Goal: Information Seeking & Learning: Learn about a topic

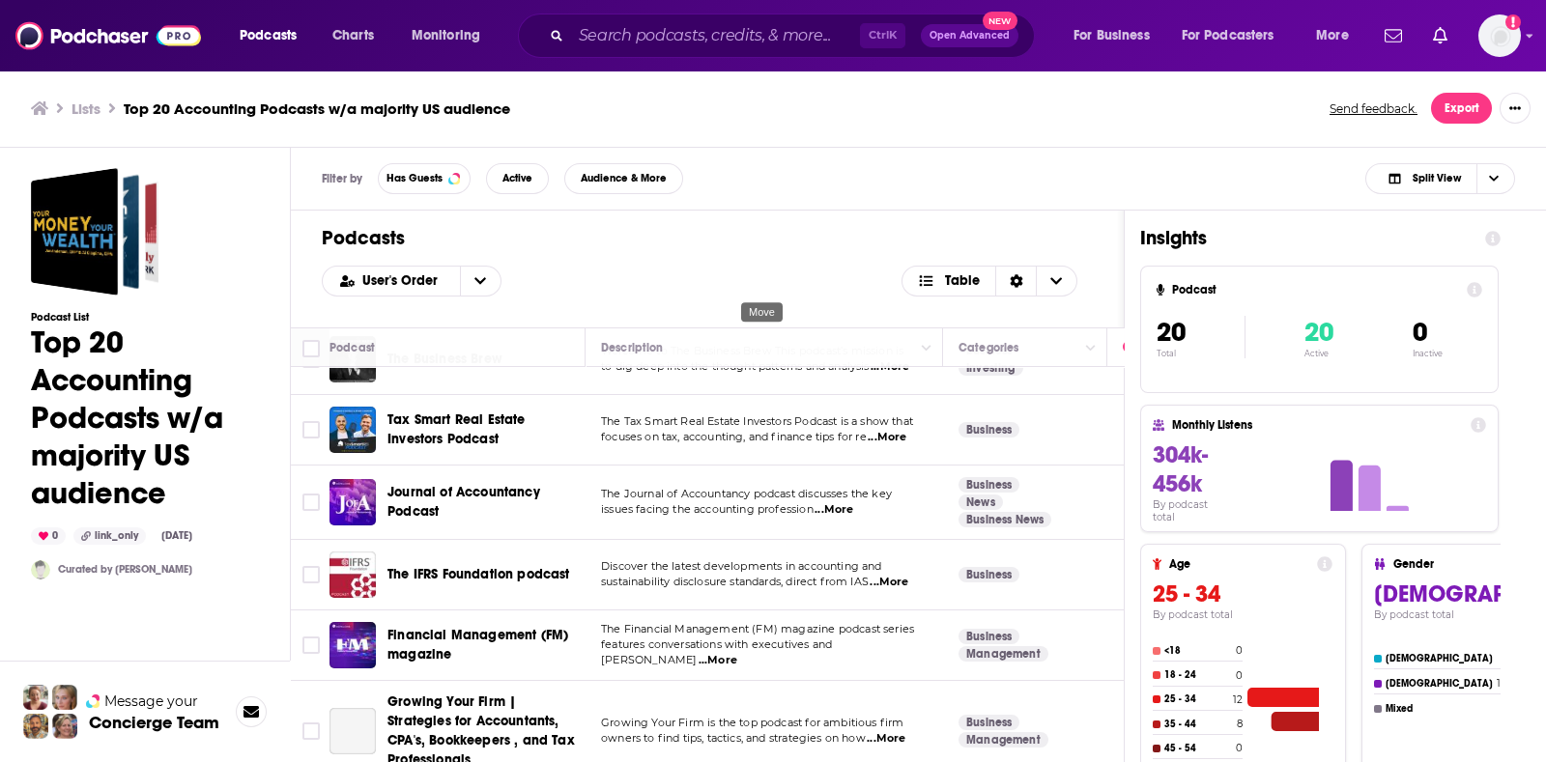
scroll to position [728, 0]
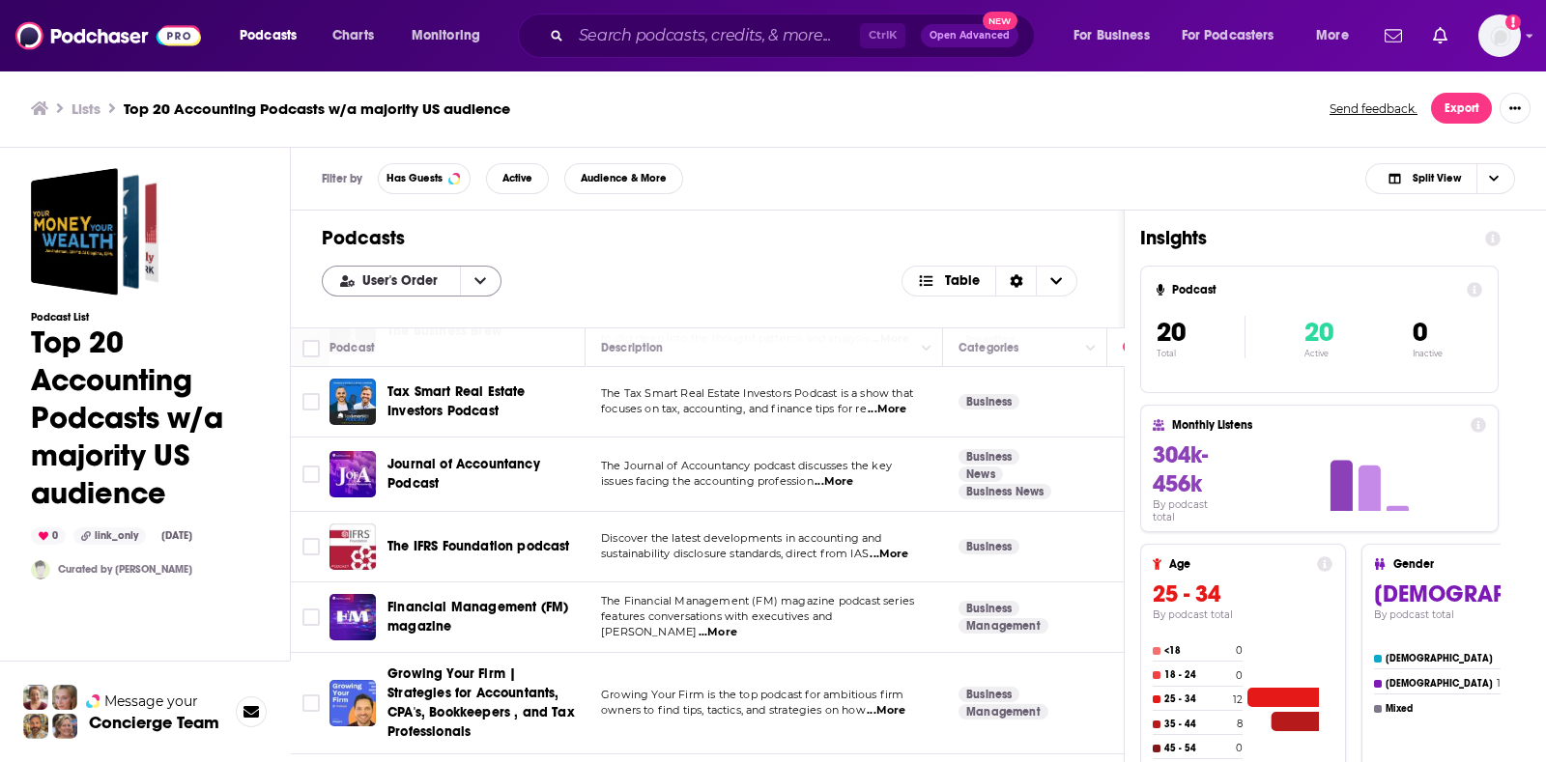
click at [431, 269] on div "User's Order" at bounding box center [412, 281] width 180 height 31
click at [477, 288] on button "open menu" at bounding box center [480, 281] width 41 height 29
click at [459, 370] on div "Power Score" at bounding box center [412, 377] width 180 height 33
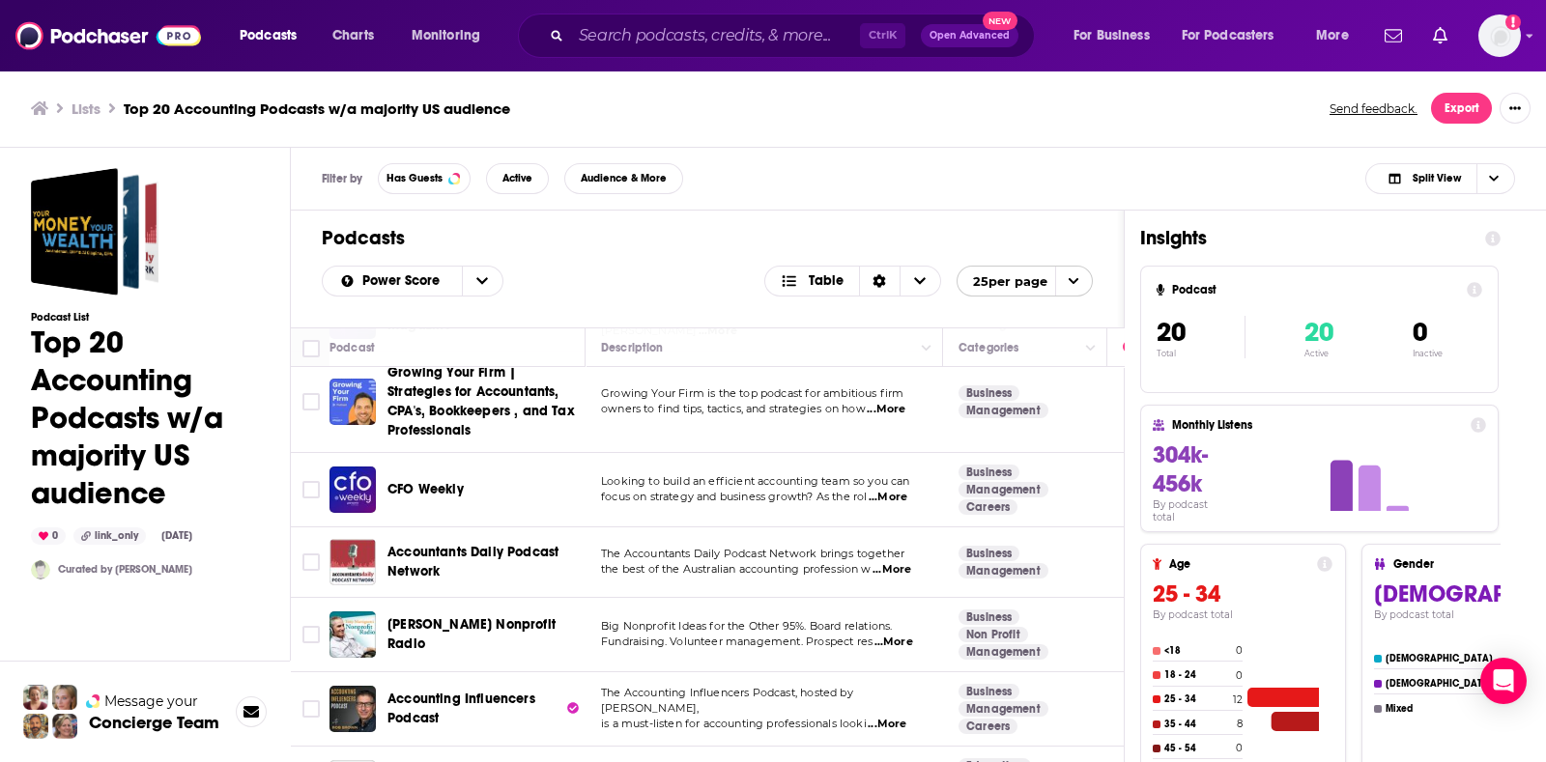
scroll to position [1102, 0]
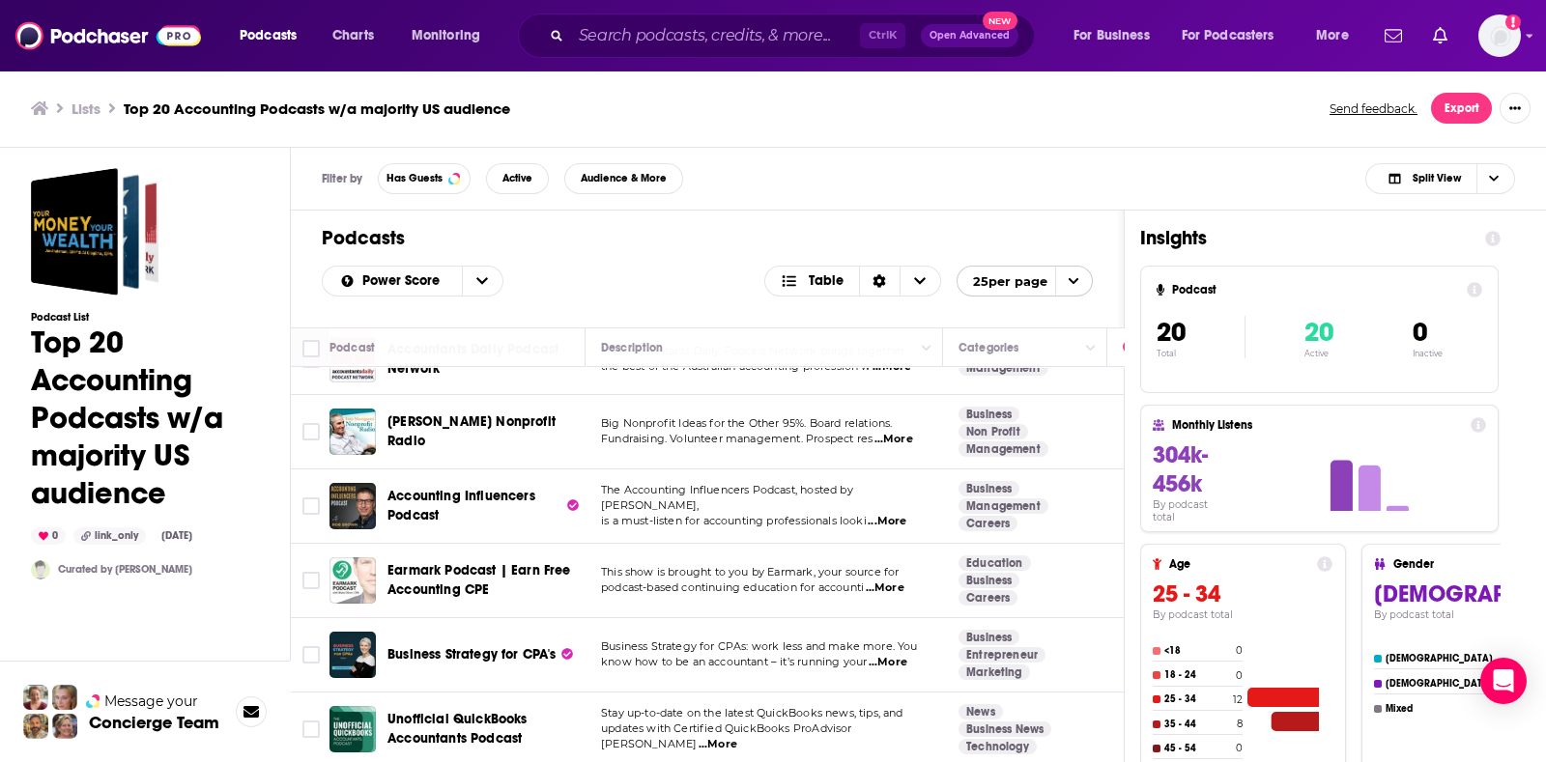
click at [718, 725] on p "updates with Certified QuickBooks ProAdvisor [PERSON_NAME] ...More" at bounding box center [764, 737] width 326 height 31
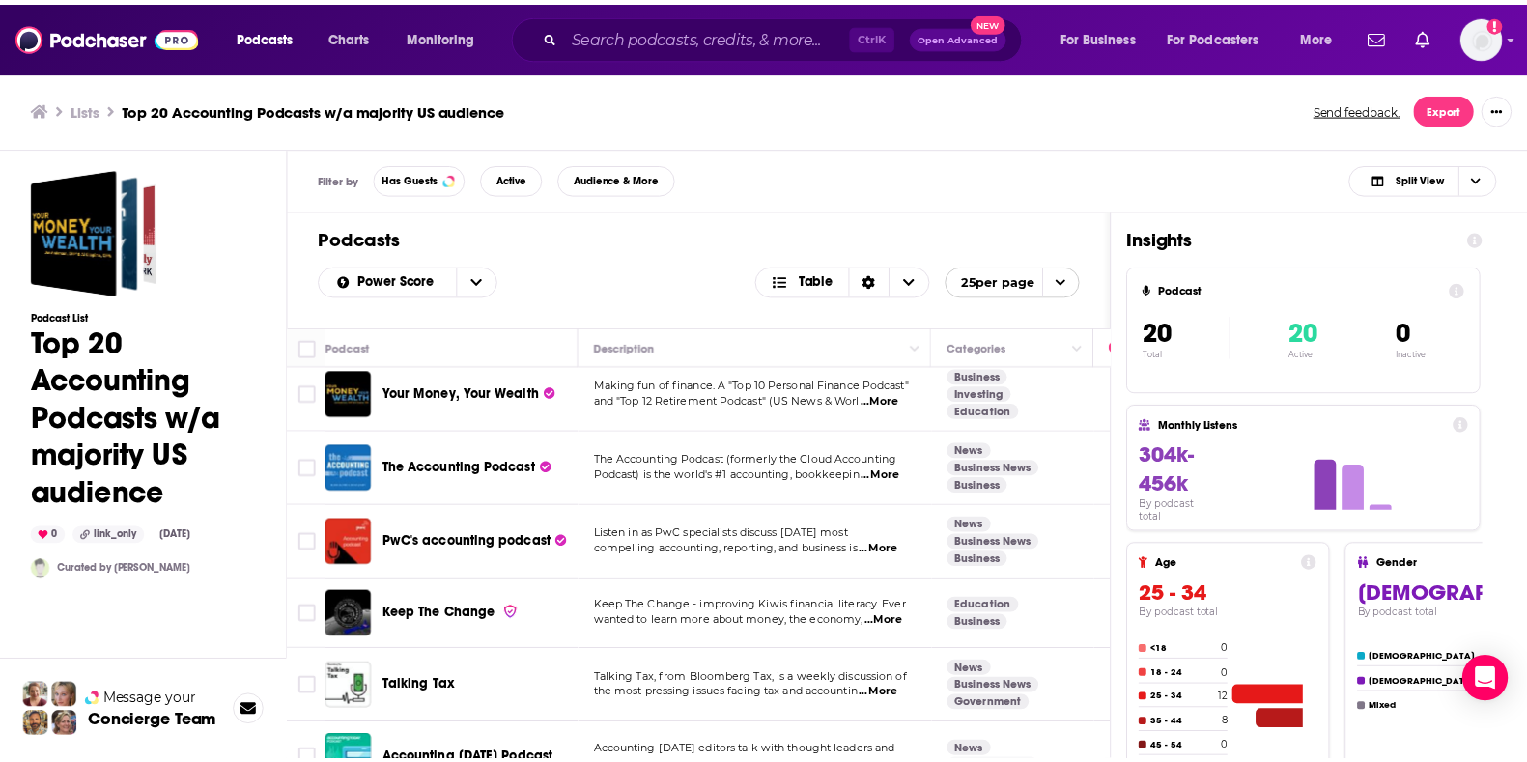
scroll to position [0, 0]
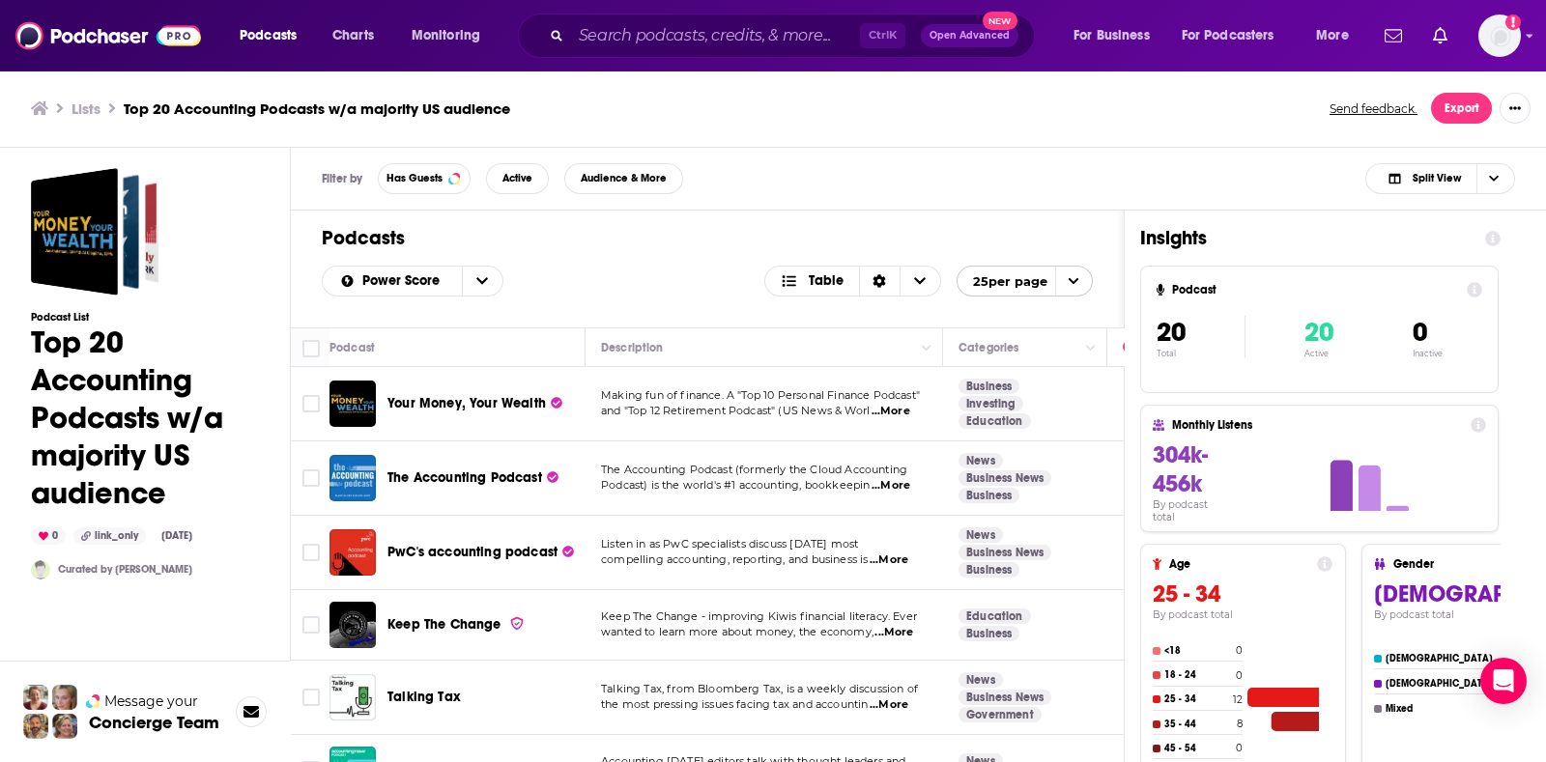
click at [893, 414] on span "...More" at bounding box center [890, 411] width 39 height 15
drag, startPoint x: 488, startPoint y: 427, endPoint x: 483, endPoint y: 458, distance: 31.3
click at [483, 458] on div "The Accounting Podcast" at bounding box center [487, 478] width 201 height 46
click at [898, 627] on span "...More" at bounding box center [893, 632] width 39 height 15
click at [283, 622] on div "Podcast List Top 20 Accounting Podcasts w/a majority [DEMOGRAPHIC_DATA] audienc…" at bounding box center [145, 536] width 291 height 776
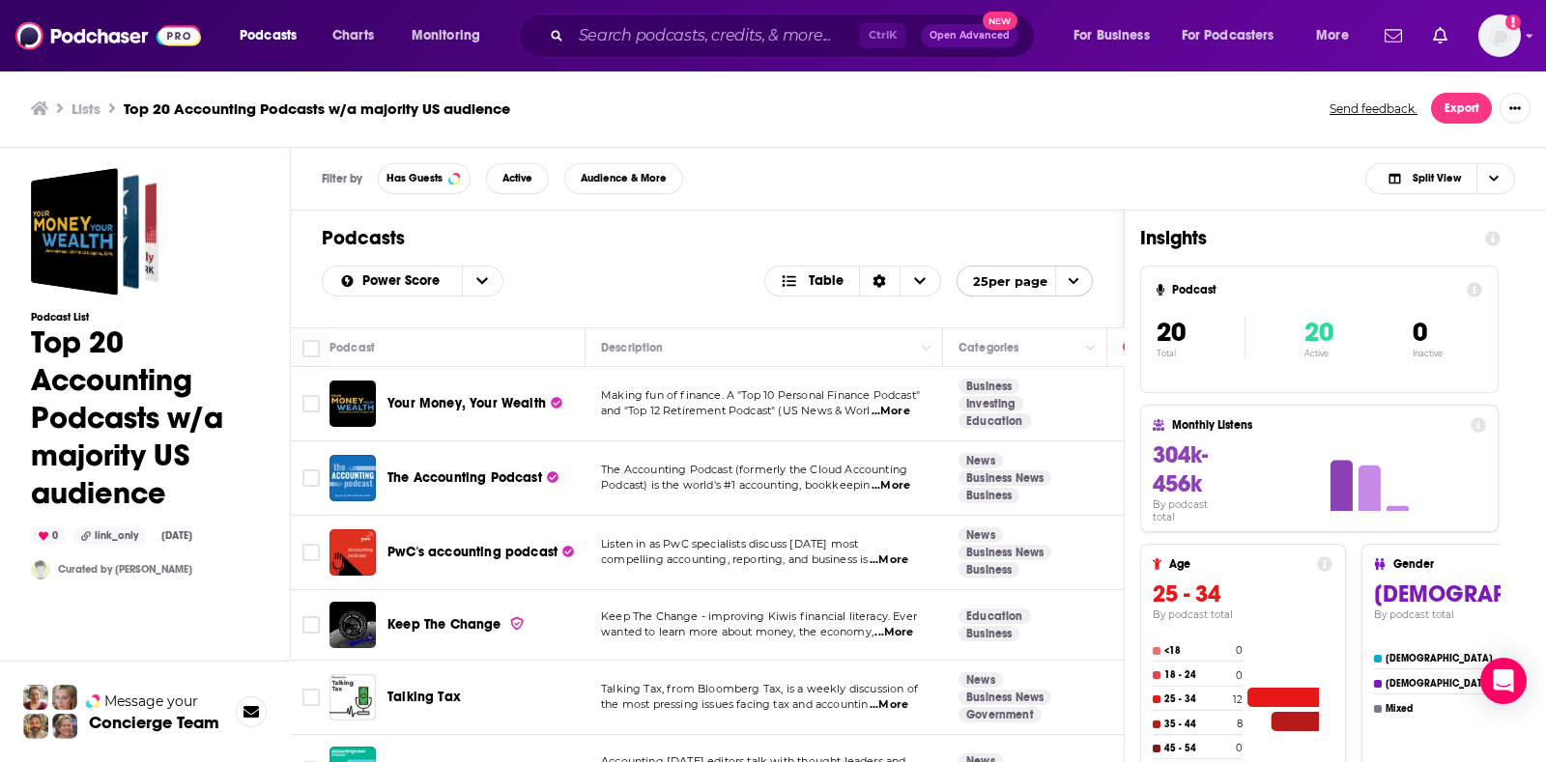
click at [879, 472] on span "The Accounting Podcast (formerly the Cloud Accounting" at bounding box center [754, 470] width 306 height 14
click at [884, 481] on span "...More" at bounding box center [890, 485] width 39 height 15
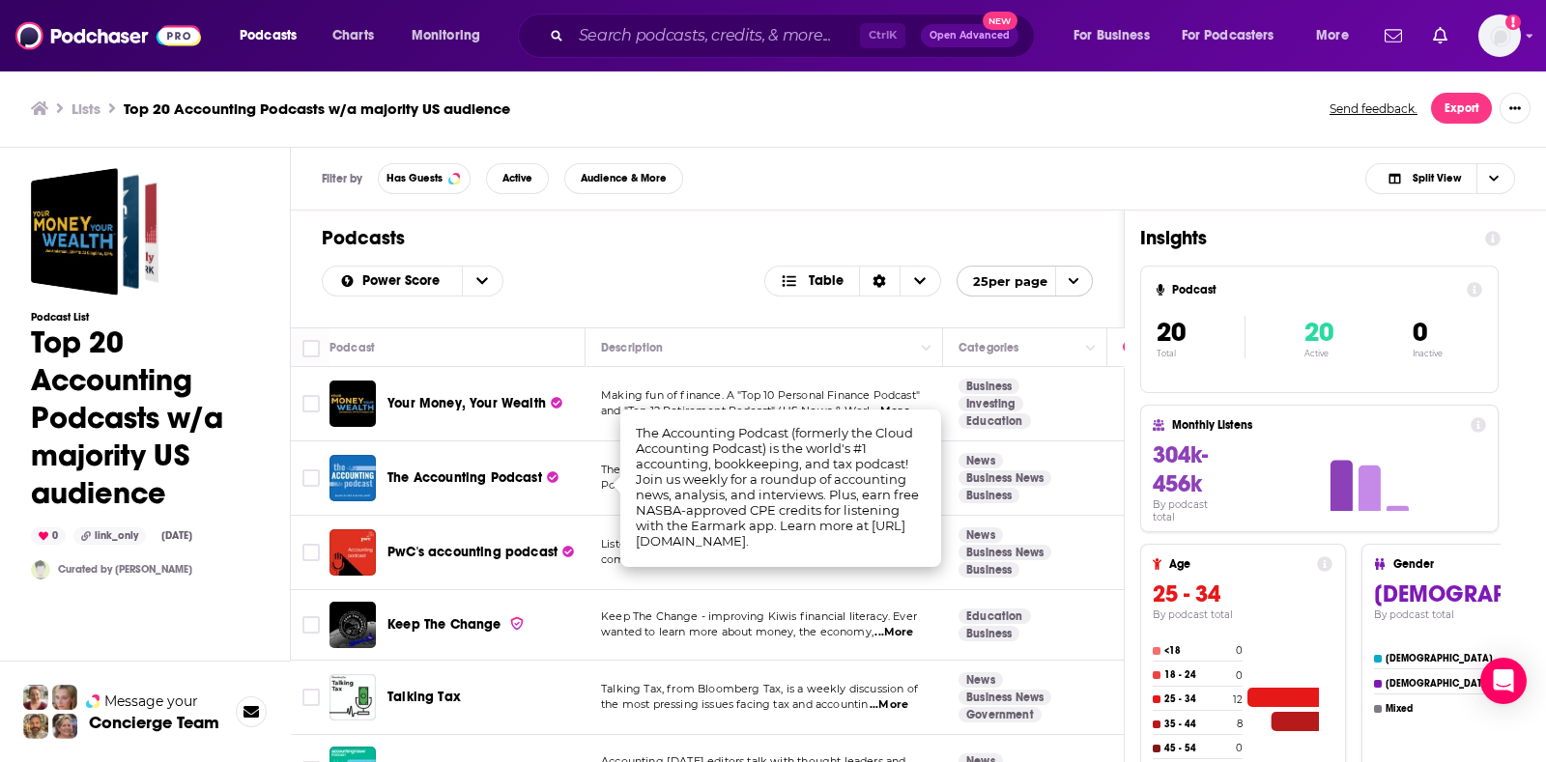
click at [443, 463] on div "The Accounting Podcast" at bounding box center [487, 478] width 201 height 46
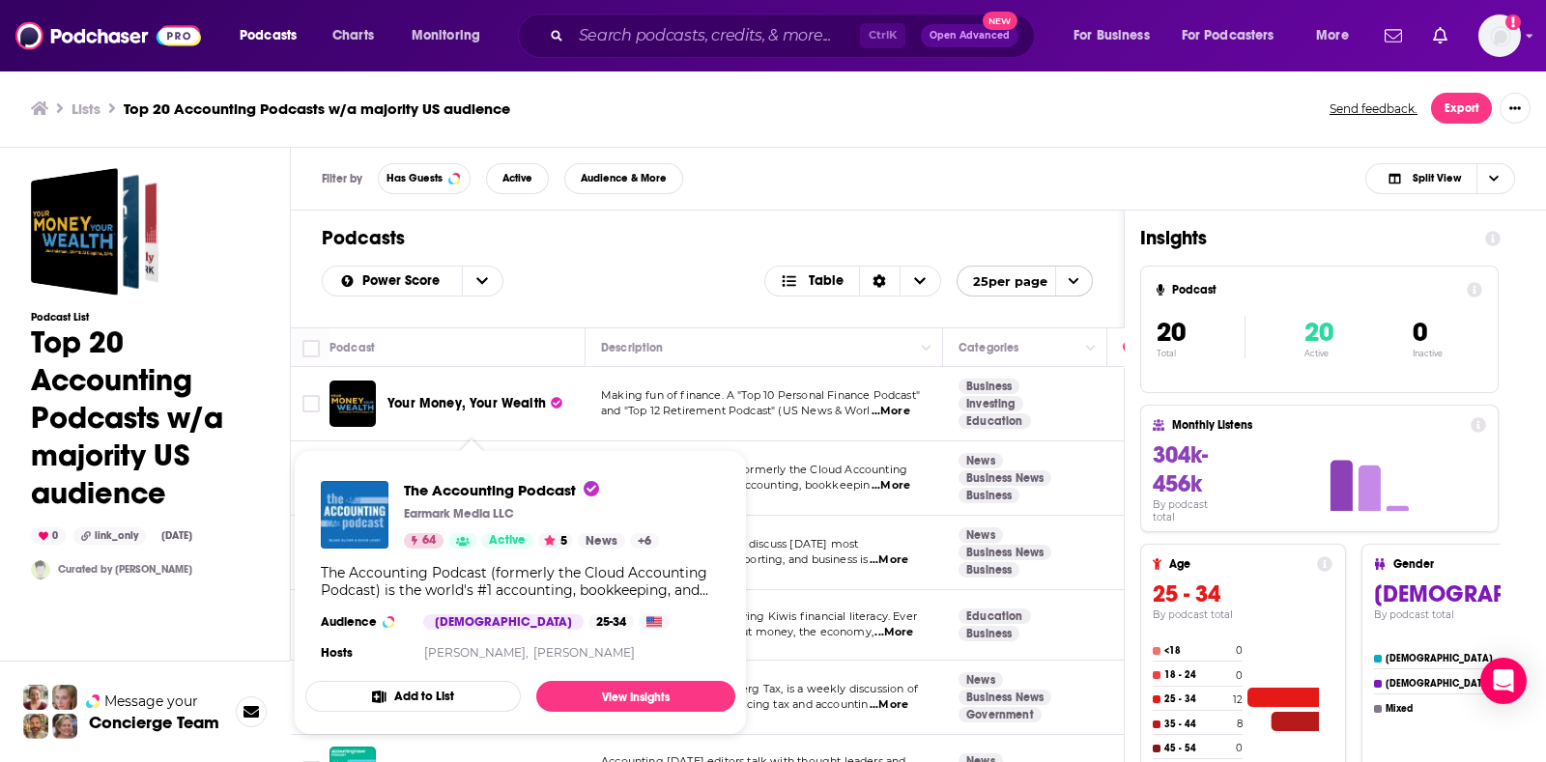
click at [428, 479] on div "The Accounting Podcast Earmark Media LLC 64 Active 5 News + 6 The Accounting Po…" at bounding box center [520, 573] width 430 height 215
click at [424, 490] on span "The Accounting Podcast" at bounding box center [501, 490] width 195 height 18
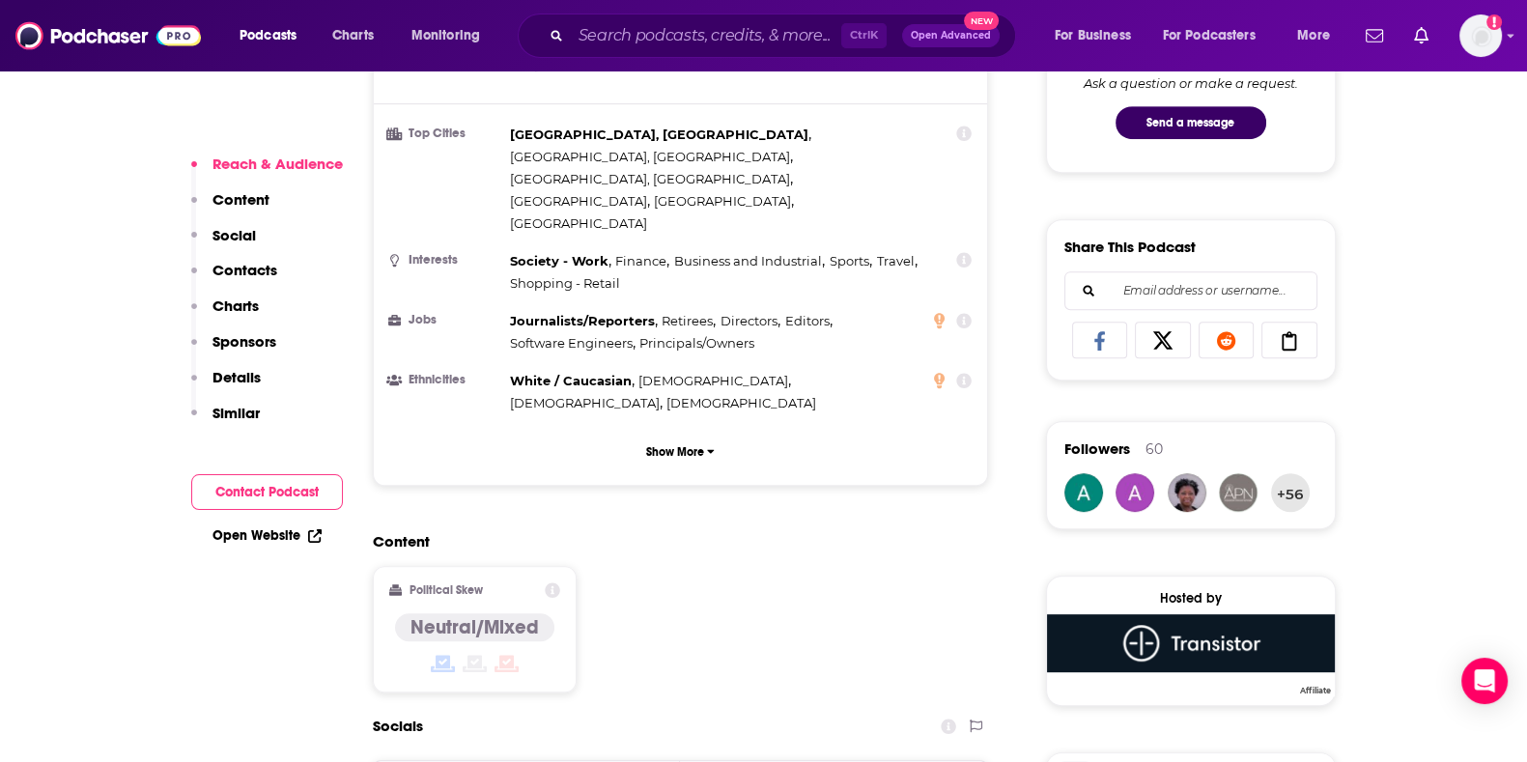
scroll to position [1063, 0]
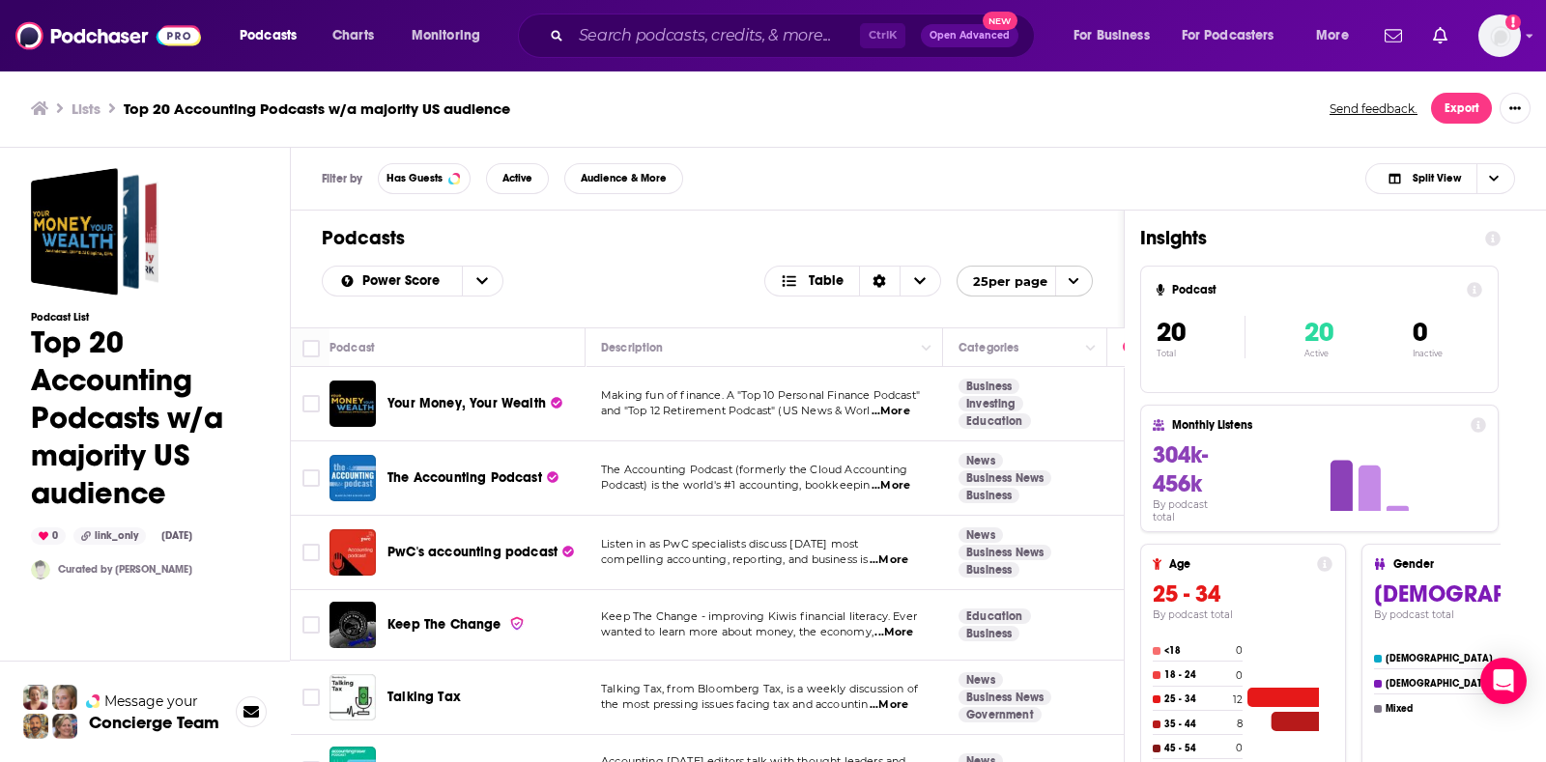
click at [429, 473] on span "The Accounting Podcast" at bounding box center [464, 478] width 155 height 16
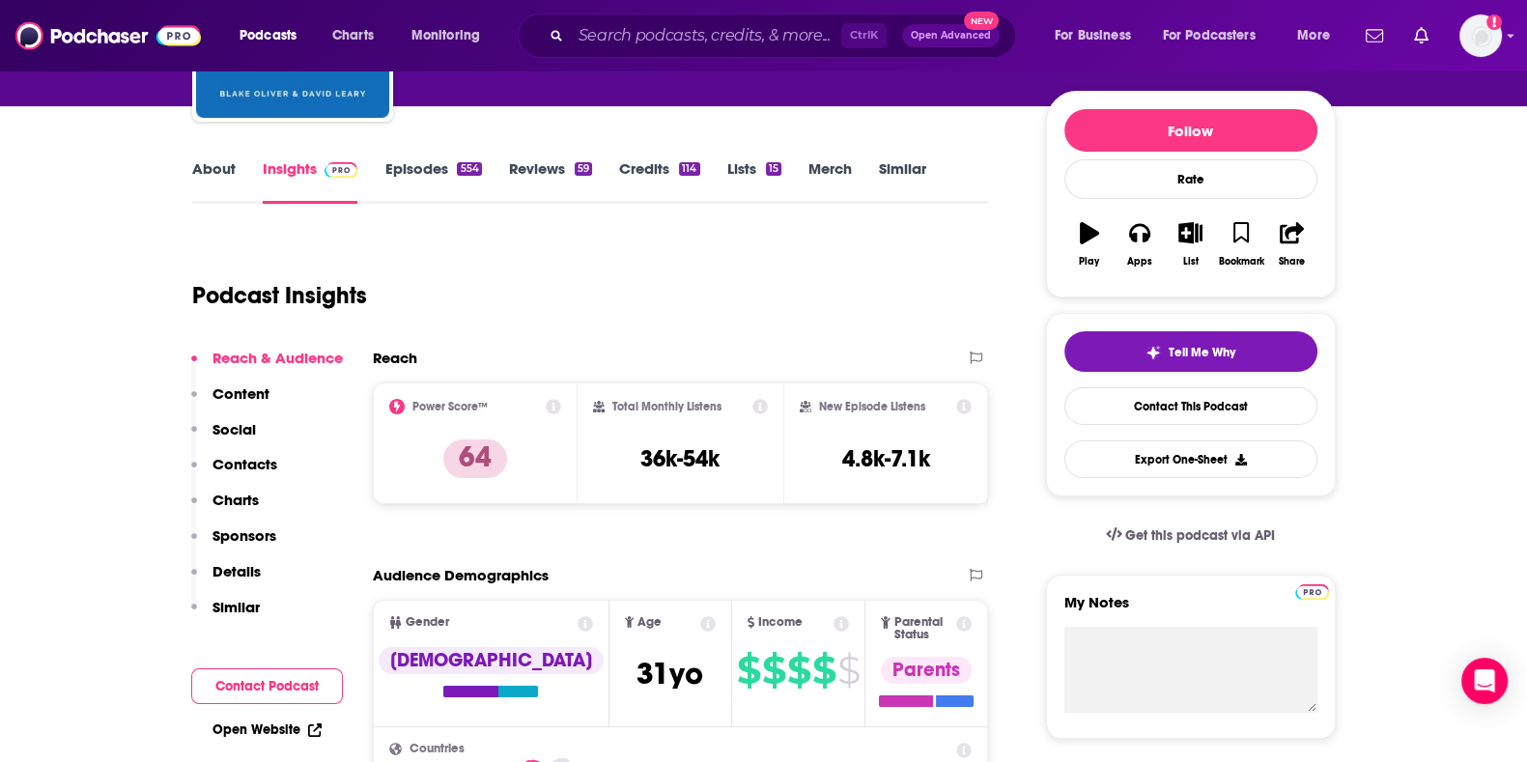
scroll to position [231, 0]
